Goal: Task Accomplishment & Management: Complete application form

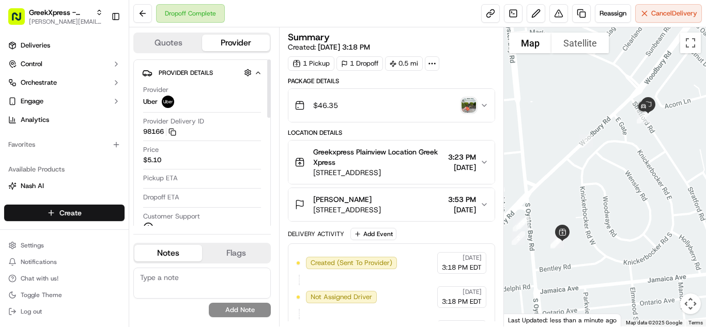
click at [84, 205] on html "GreekXpress - Plainview [EMAIL_ADDRESS][DOMAIN_NAME] Toggle Sidebar Deliveries …" at bounding box center [353, 163] width 706 height 327
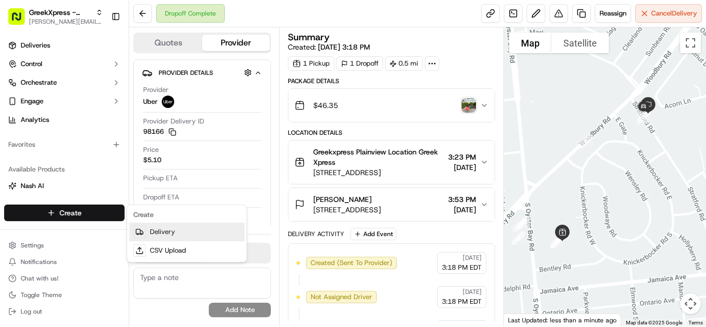
click at [165, 233] on link "Delivery" at bounding box center [186, 232] width 115 height 19
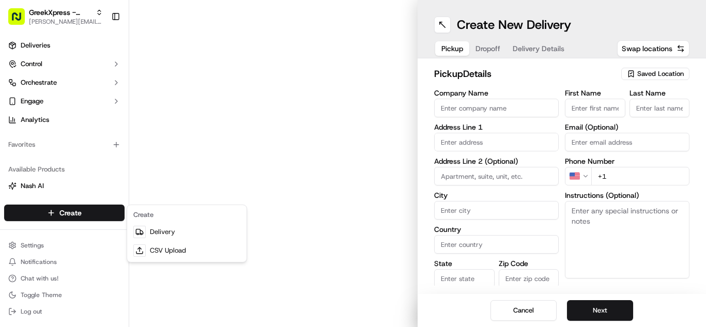
click at [651, 71] on span "Saved Location" at bounding box center [660, 73] width 47 height 9
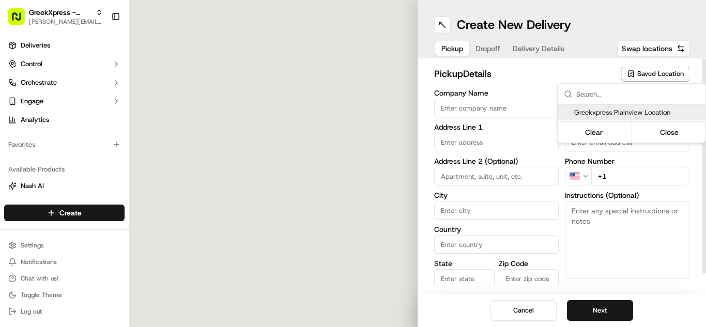
click at [665, 113] on span "Greekxpress Plainview Location" at bounding box center [637, 112] width 127 height 9
type input "Greekxpress Plainview Location"
type input "[STREET_ADDRESS]"
type input "Plainview"
type input "US"
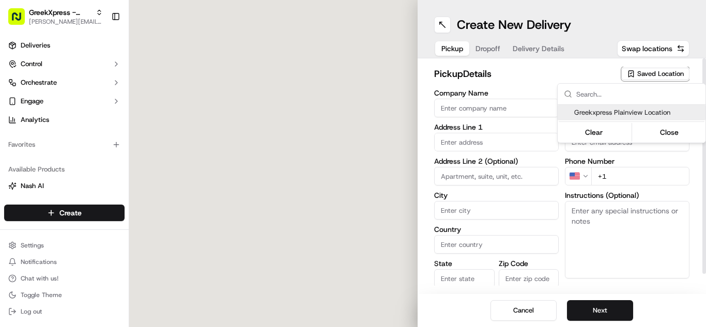
type input "NY"
type input "11803"
type input "Greek"
type input "Xpress"
type input "[PHONE_NUMBER]"
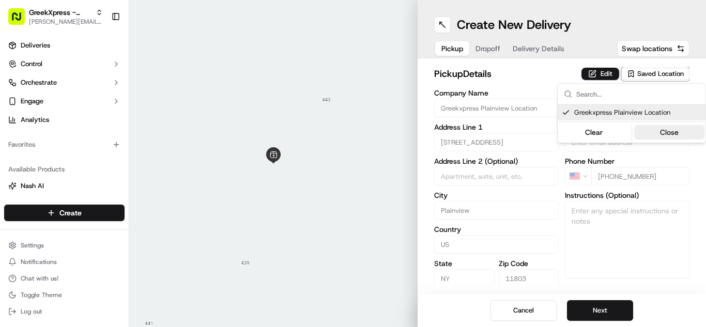
click at [680, 136] on button "Close" at bounding box center [669, 132] width 71 height 14
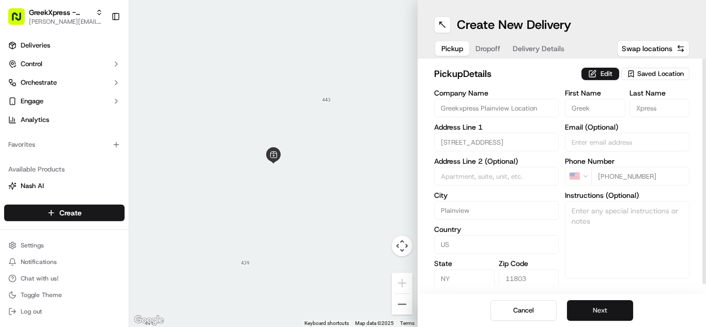
click at [614, 304] on button "Next" at bounding box center [600, 310] width 66 height 21
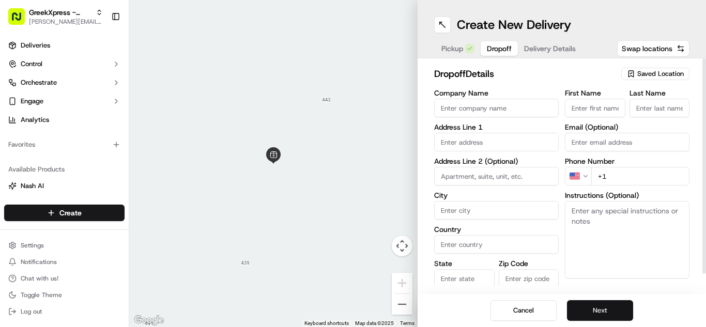
click at [475, 81] on div "dropoff Details Saved Location Company Name Address Line 1 Address Line 2 (Opti…" at bounding box center [561, 187] width 255 height 240
click at [520, 137] on input "text" at bounding box center [496, 142] width 125 height 19
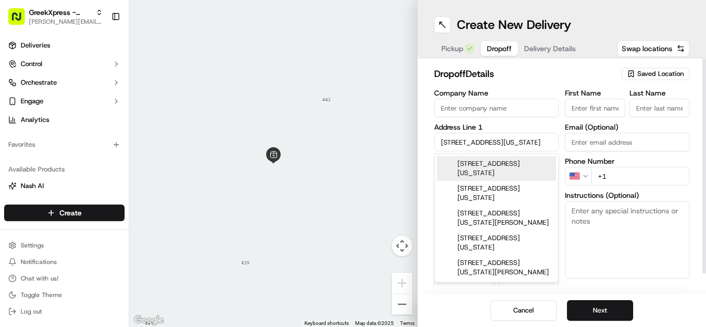
click at [515, 163] on div "[STREET_ADDRESS][US_STATE]" at bounding box center [496, 168] width 119 height 25
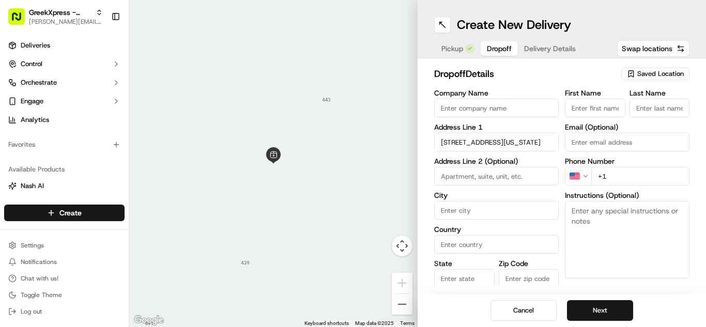
type input "[STREET_ADDRESS][US_STATE]"
type input "Syosset"
type input "[GEOGRAPHIC_DATA]"
type input "NY"
type input "11791"
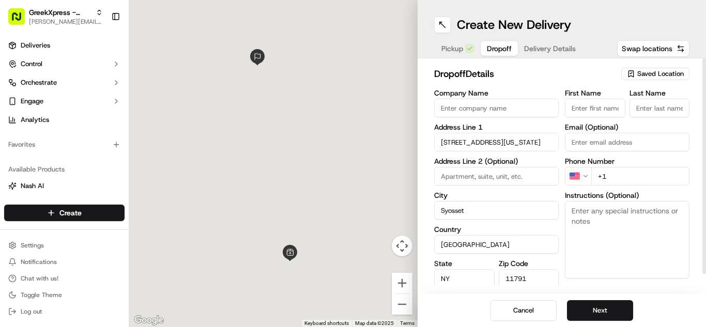
type input "[STREET_ADDRESS][US_STATE]"
click at [603, 94] on label "First Name" at bounding box center [595, 92] width 60 height 7
click at [603, 99] on input "First Name" at bounding box center [595, 108] width 60 height 19
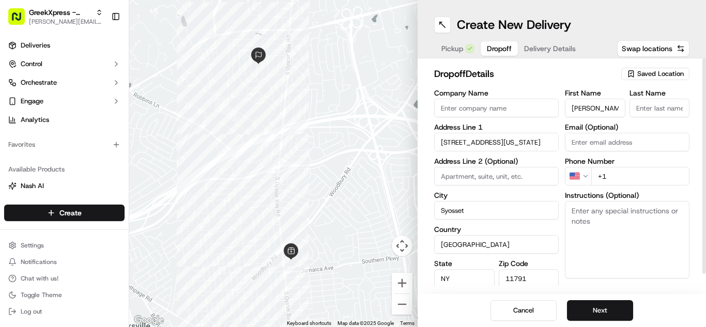
type input "[PERSON_NAME]"
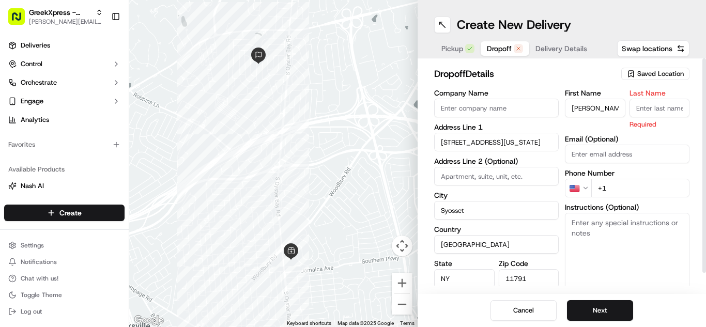
type input "A"
click at [624, 107] on input "[PERSON_NAME]" at bounding box center [595, 108] width 60 height 19
type input "[PERSON_NAME]"
click at [672, 108] on input "Last Name" at bounding box center [660, 108] width 60 height 19
type input "A."
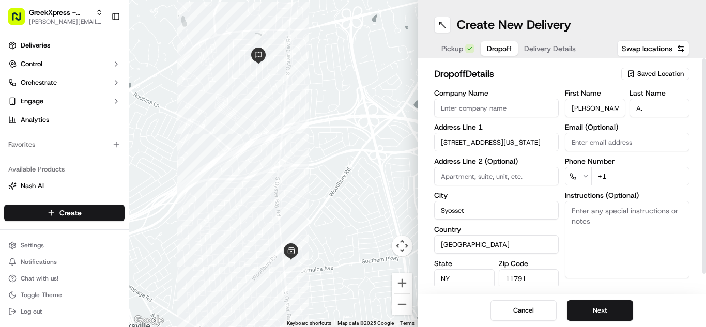
click at [583, 178] on html "GreekXpress - Plainview [EMAIL_ADDRESS][DOMAIN_NAME] Toggle Sidebar Deliveries …" at bounding box center [353, 163] width 706 height 327
click at [585, 178] on html "GreekXpress - Plainview [EMAIL_ADDRESS][DOMAIN_NAME] Toggle Sidebar Deliveries …" at bounding box center [353, 163] width 706 height 327
click at [572, 177] on html "GreekXpress - Plainview [EMAIL_ADDRESS][DOMAIN_NAME] Toggle Sidebar Deliveries …" at bounding box center [353, 163] width 706 height 327
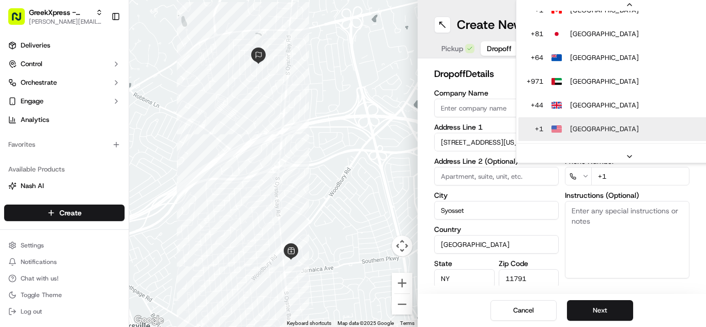
scroll to position [67, 0]
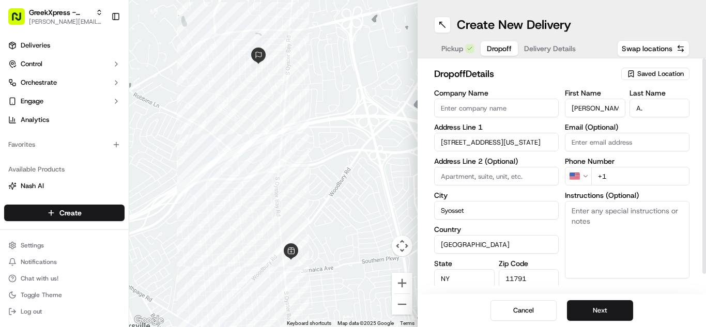
click at [637, 184] on input "+1" at bounding box center [640, 176] width 98 height 19
type input "[PHONE_NUMBER]"
click at [694, 234] on div "dropoff Details Saved Location Company Name Address Line [GEOGRAPHIC_DATA][US_S…" at bounding box center [562, 176] width 289 height 236
click at [686, 219] on textarea "Instructions (Optional)" at bounding box center [627, 240] width 125 height 78
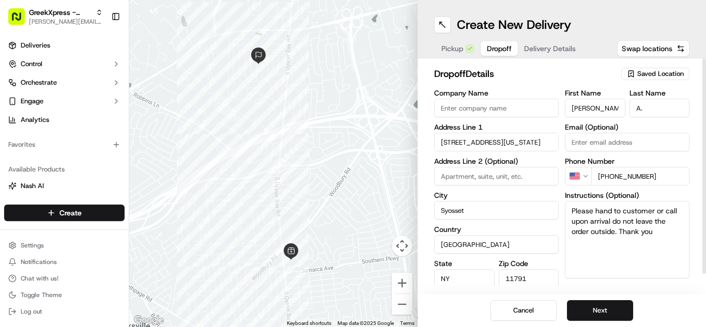
type textarea "Please hand to customer or call upon arrival do not leave the order outside. Th…"
click at [676, 293] on div "dropoff Details Saved Location Company Name Address Line 1 42 [US_STATE] Drive …" at bounding box center [562, 176] width 289 height 236
click at [603, 311] on button "Next" at bounding box center [600, 310] width 66 height 21
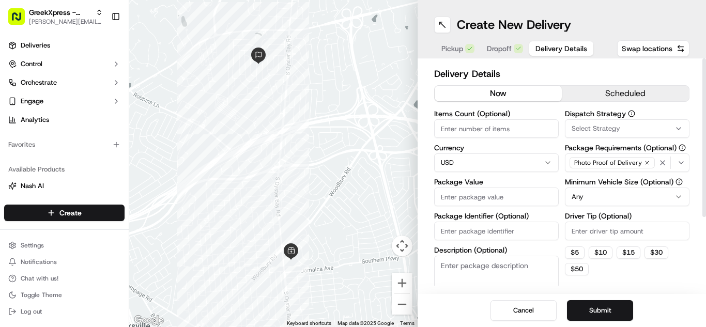
click at [520, 206] on div "Items Count (Optional) Currency USD Package Value Package Identifier (Optional)…" at bounding box center [496, 212] width 125 height 204
click at [523, 198] on input "Package Value" at bounding box center [496, 197] width 125 height 19
type input "17.75"
click at [639, 178] on label "Minimum Vehicle Size (Optional)" at bounding box center [627, 181] width 125 height 7
click at [636, 200] on html "GreekXpress - Plainview [EMAIL_ADDRESS][DOMAIN_NAME] Toggle Sidebar Deliveries …" at bounding box center [353, 163] width 706 height 327
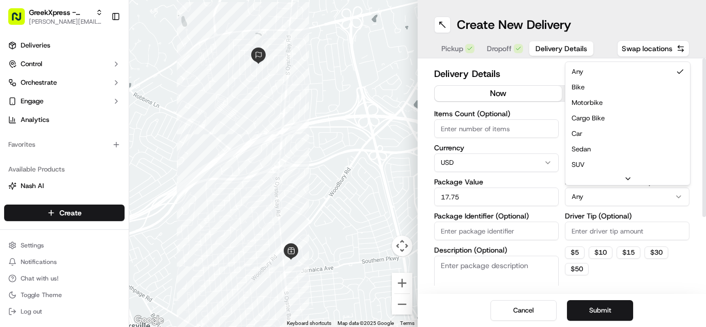
drag, startPoint x: 618, startPoint y: 133, endPoint x: 618, endPoint y: 189, distance: 55.3
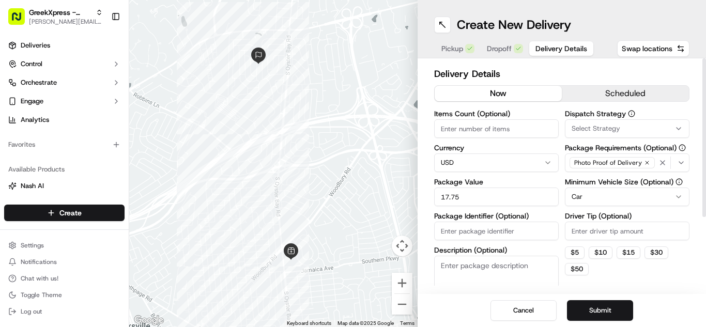
click at [624, 226] on input "Driver Tip (Optional)" at bounding box center [627, 231] width 125 height 19
type input "2.00"
click at [680, 305] on div "Cancel Submit" at bounding box center [562, 310] width 289 height 33
click at [615, 296] on div "Cancel Submit" at bounding box center [562, 310] width 289 height 33
click at [612, 304] on button "Submit" at bounding box center [600, 310] width 66 height 21
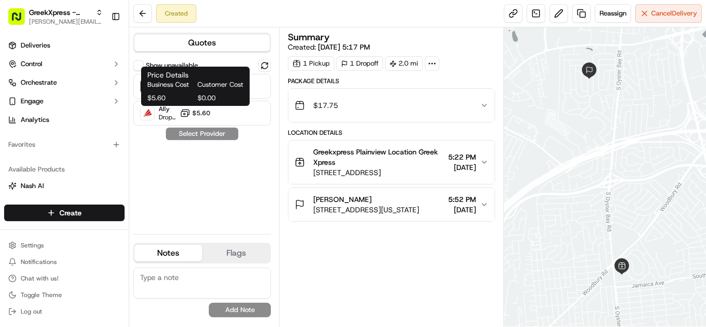
click at [217, 104] on div "Price Details Business Cost Customer Cost $5.60 $0.00 Price Details Business Co…" at bounding box center [195, 86] width 109 height 39
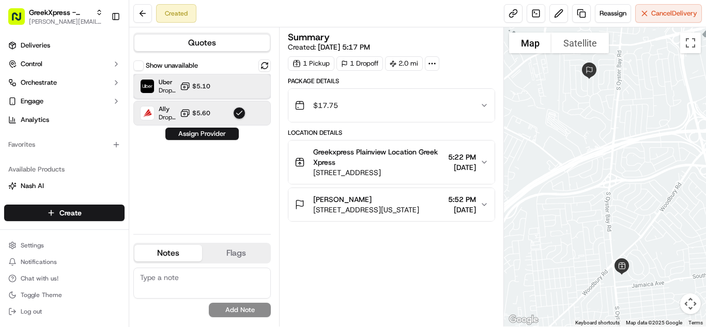
click at [262, 89] on div "Uber Dropoff ETA 20 minutes $5.10" at bounding box center [202, 86] width 138 height 25
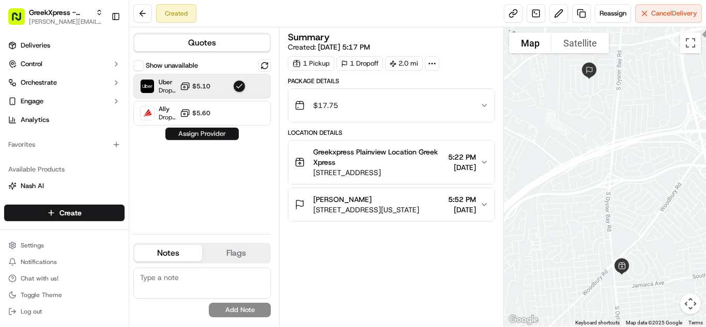
click at [216, 139] on button "Assign Provider" at bounding box center [201, 134] width 73 height 12
